Goal: Find specific page/section: Find specific page/section

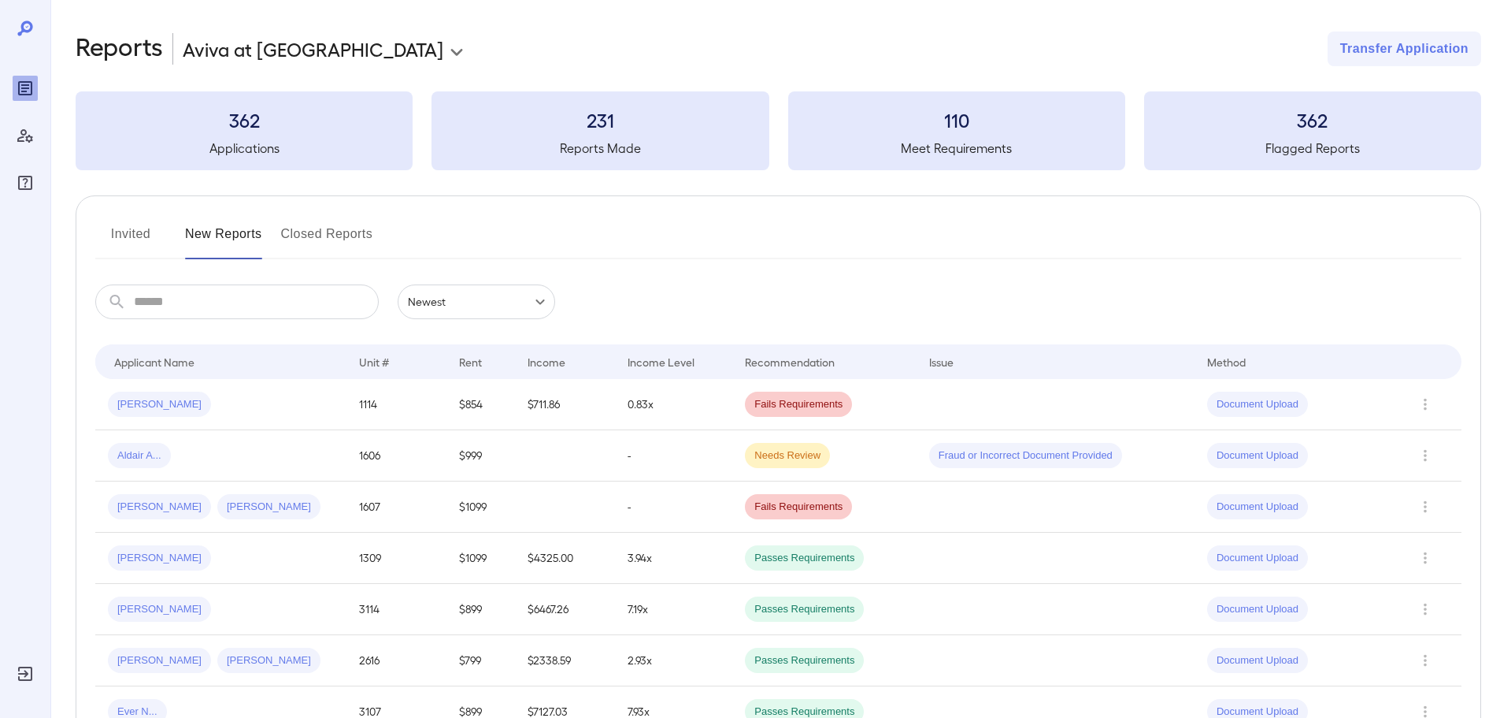
scroll to position [158, 0]
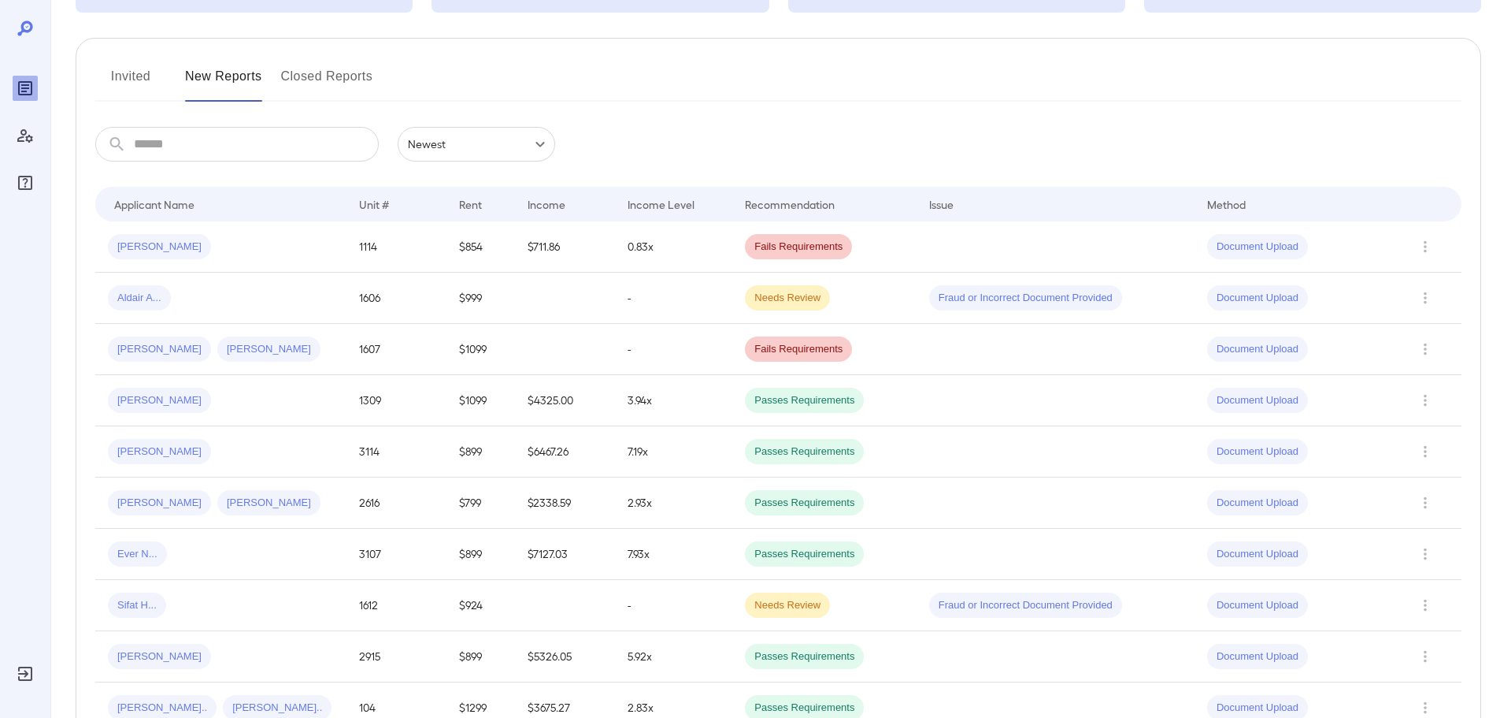
click at [810, 92] on div "Invited New Reports Closed Reports" at bounding box center [778, 83] width 1367 height 38
click at [128, 68] on button "Invited" at bounding box center [130, 83] width 71 height 38
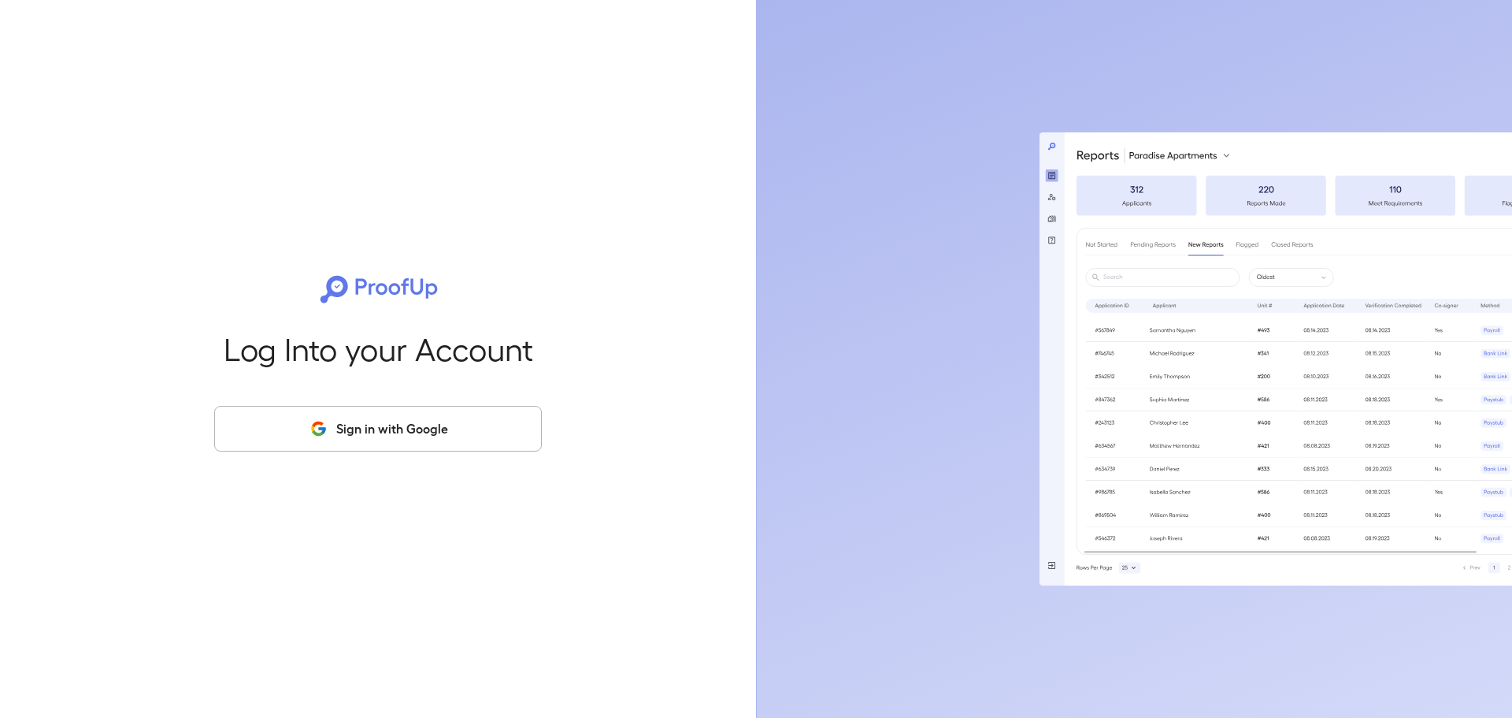
click at [432, 430] on button "Sign in with Google" at bounding box center [378, 429] width 328 height 46
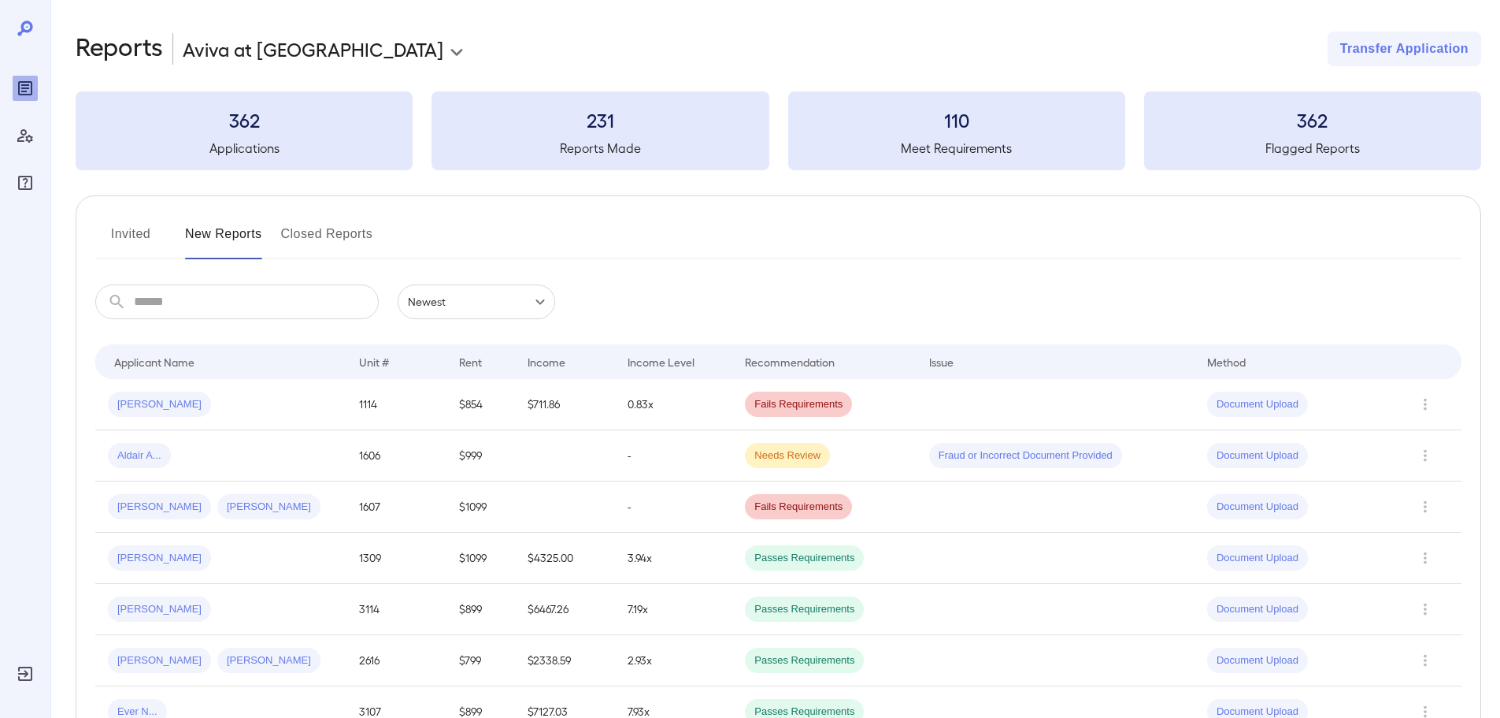
click at [825, 65] on div "**********" at bounding box center [779, 49] width 1406 height 35
drag, startPoint x: 465, startPoint y: 231, endPoint x: 102, endPoint y: 187, distance: 365.7
drag, startPoint x: 97, startPoint y: 184, endPoint x: 433, endPoint y: 235, distance: 340.2
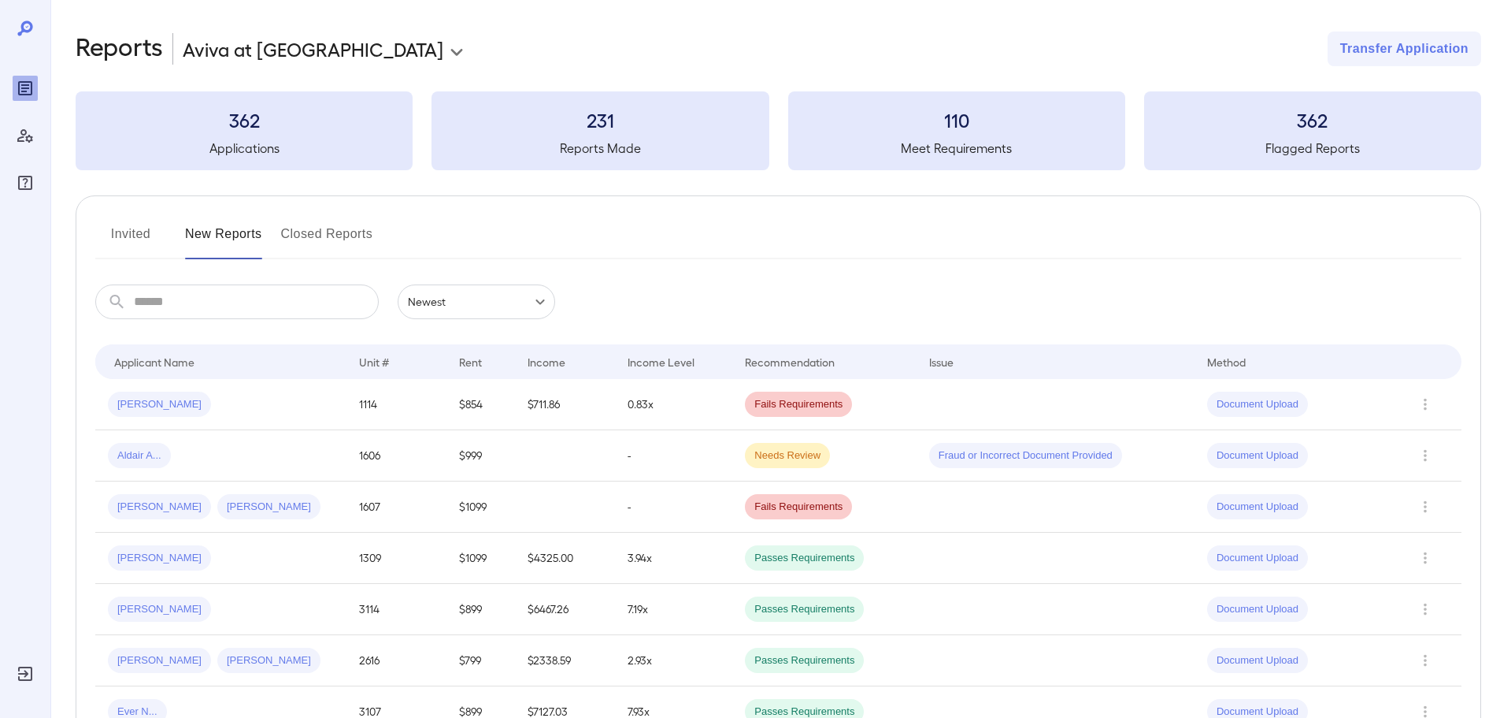
drag, startPoint x: 436, startPoint y: 234, endPoint x: 288, endPoint y: 254, distance: 148.6
click at [288, 254] on div "Invited New Reports Closed Reports" at bounding box center [778, 240] width 1367 height 38
click at [124, 236] on button "Invited" at bounding box center [130, 240] width 71 height 38
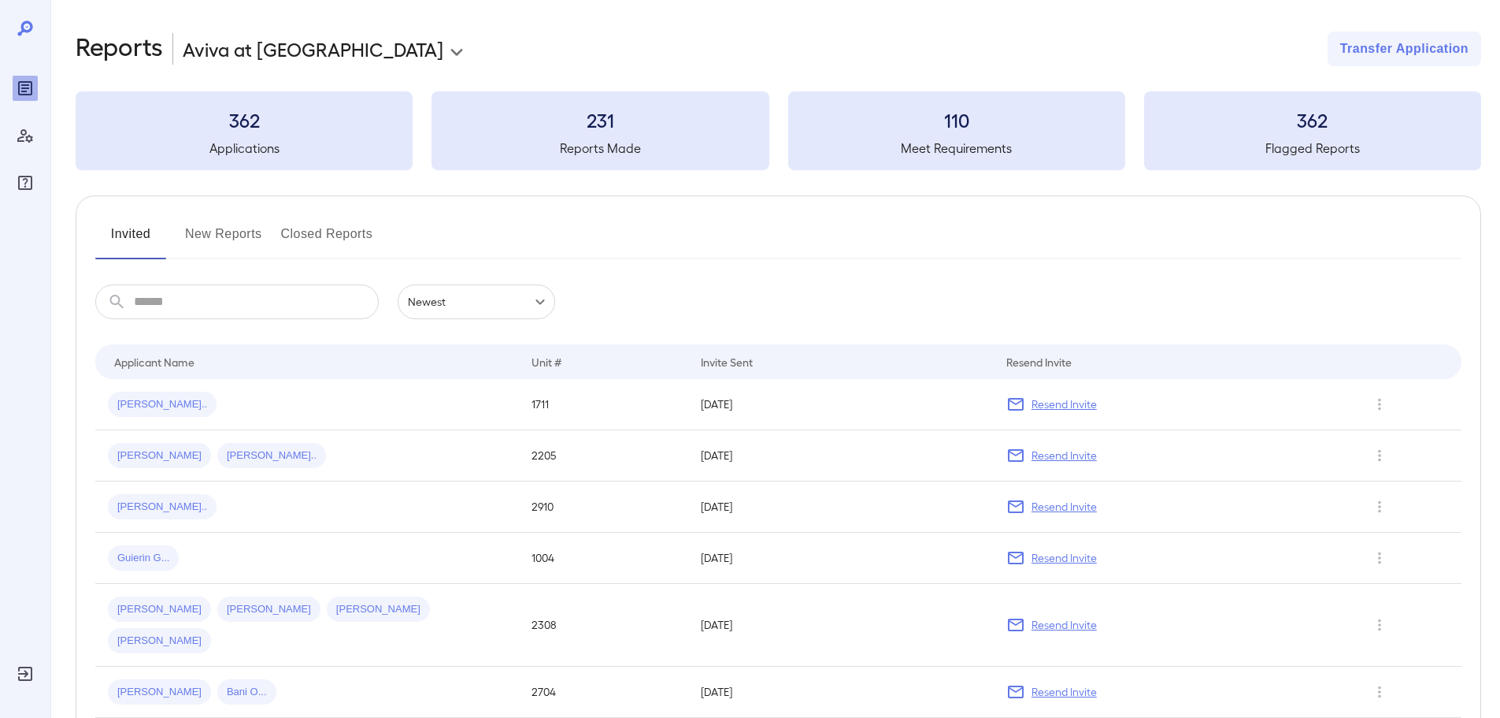
click at [488, 224] on div "Invited New Reports Closed Reports" at bounding box center [778, 240] width 1367 height 38
click at [690, 57] on div "**********" at bounding box center [779, 49] width 1406 height 35
click at [604, 222] on div "Invited New Reports Closed Reports" at bounding box center [778, 240] width 1367 height 38
click at [605, 230] on div "Invited New Reports Closed Reports" at bounding box center [778, 240] width 1367 height 38
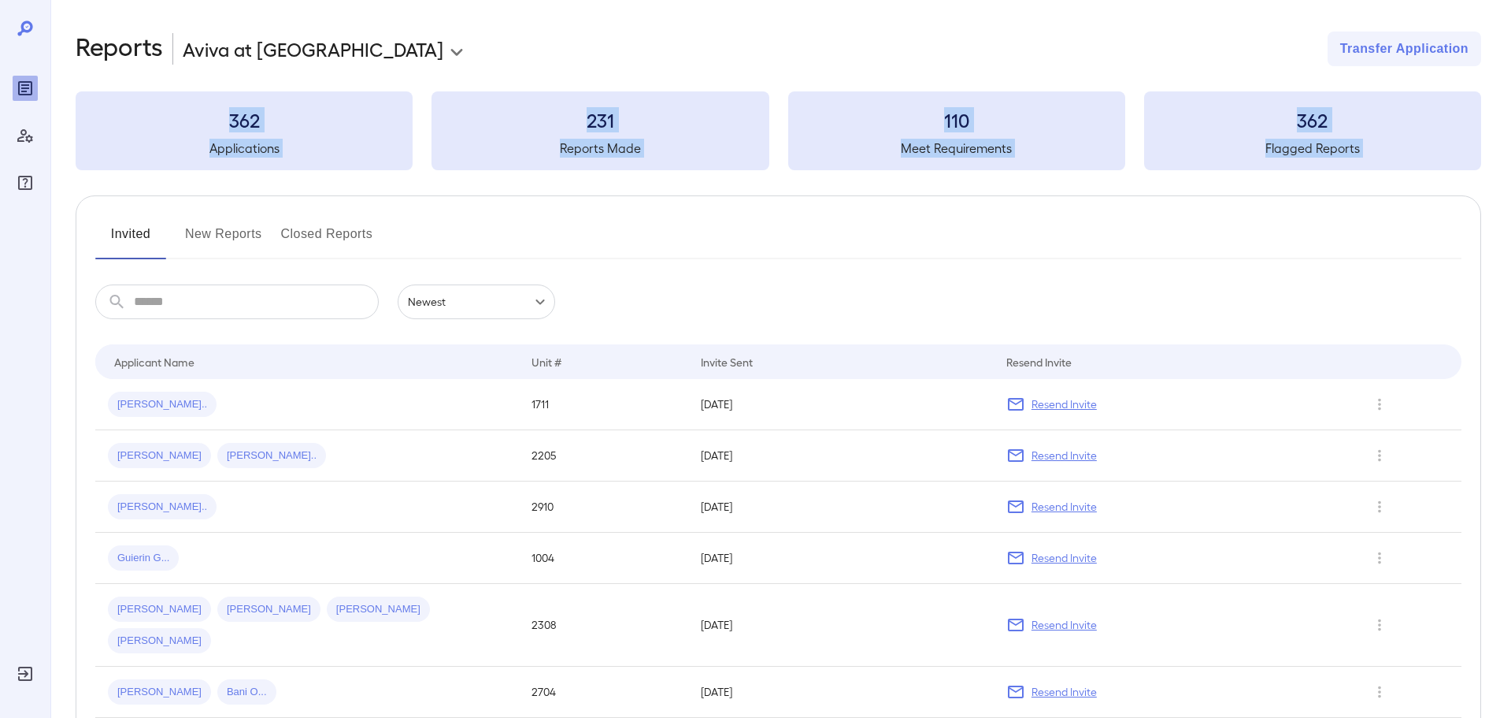
drag, startPoint x: 459, startPoint y: 59, endPoint x: 434, endPoint y: 234, distance: 176.7
click at [451, 235] on div "Invited New Reports Closed Reports" at bounding box center [778, 240] width 1367 height 38
drag, startPoint x: 447, startPoint y: 236, endPoint x: 410, endPoint y: 224, distance: 37.9
click at [410, 224] on div "Invited New Reports Closed Reports" at bounding box center [778, 240] width 1367 height 38
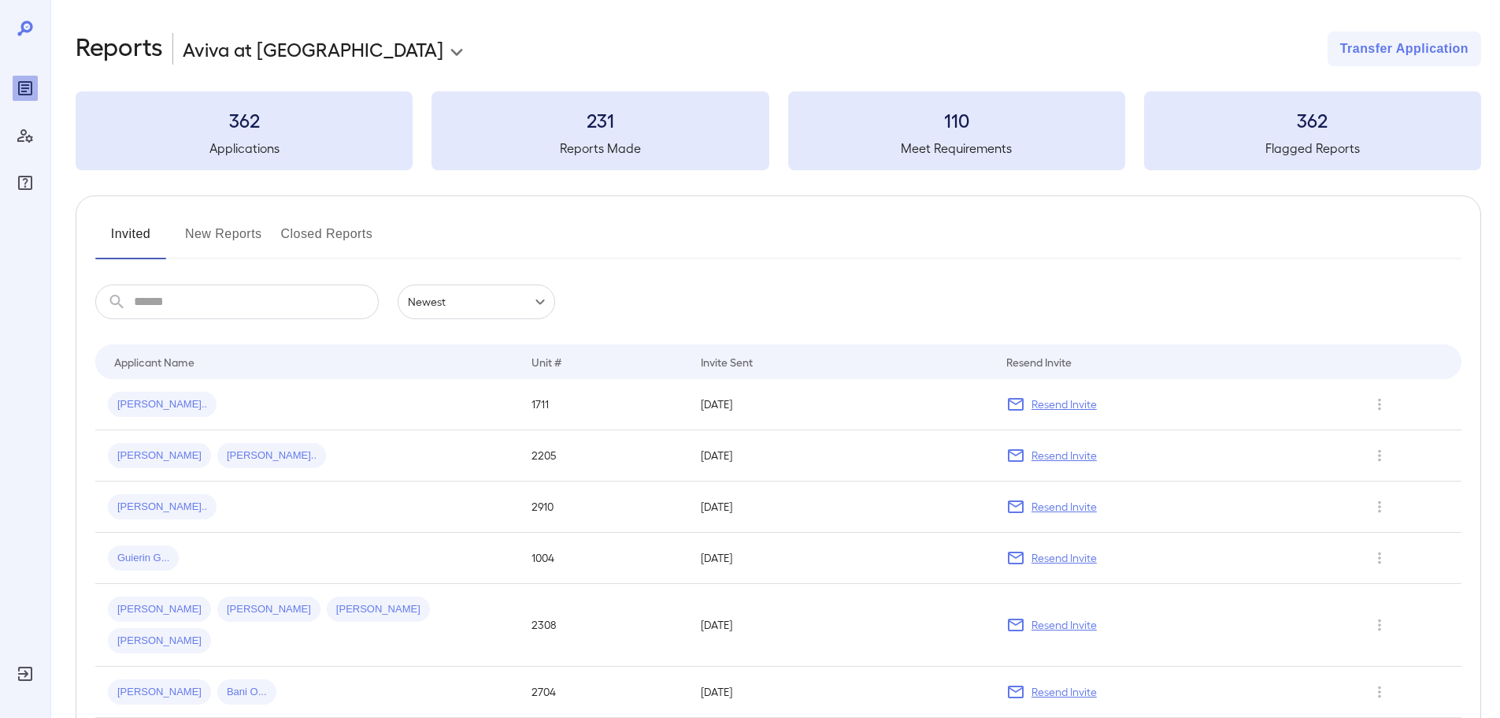
click at [410, 224] on div "Invited New Reports Closed Reports" at bounding box center [778, 240] width 1367 height 38
drag, startPoint x: 416, startPoint y: 224, endPoint x: 198, endPoint y: 198, distance: 219.0
drag, startPoint x: 518, startPoint y: 253, endPoint x: 122, endPoint y: 208, distance: 398.7
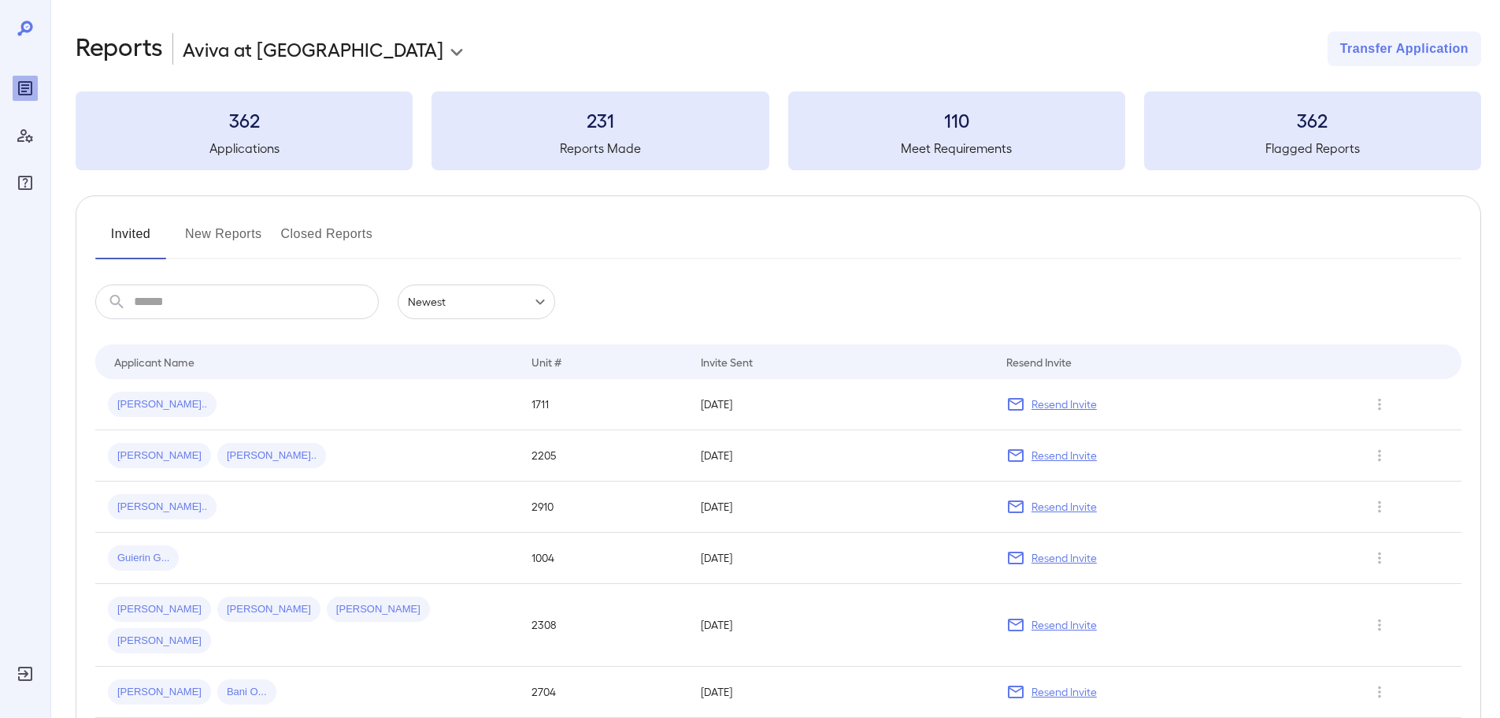
drag, startPoint x: 120, startPoint y: 206, endPoint x: 404, endPoint y: 243, distance: 286.7
drag, startPoint x: 412, startPoint y: 236, endPoint x: 161, endPoint y: 217, distance: 251.9
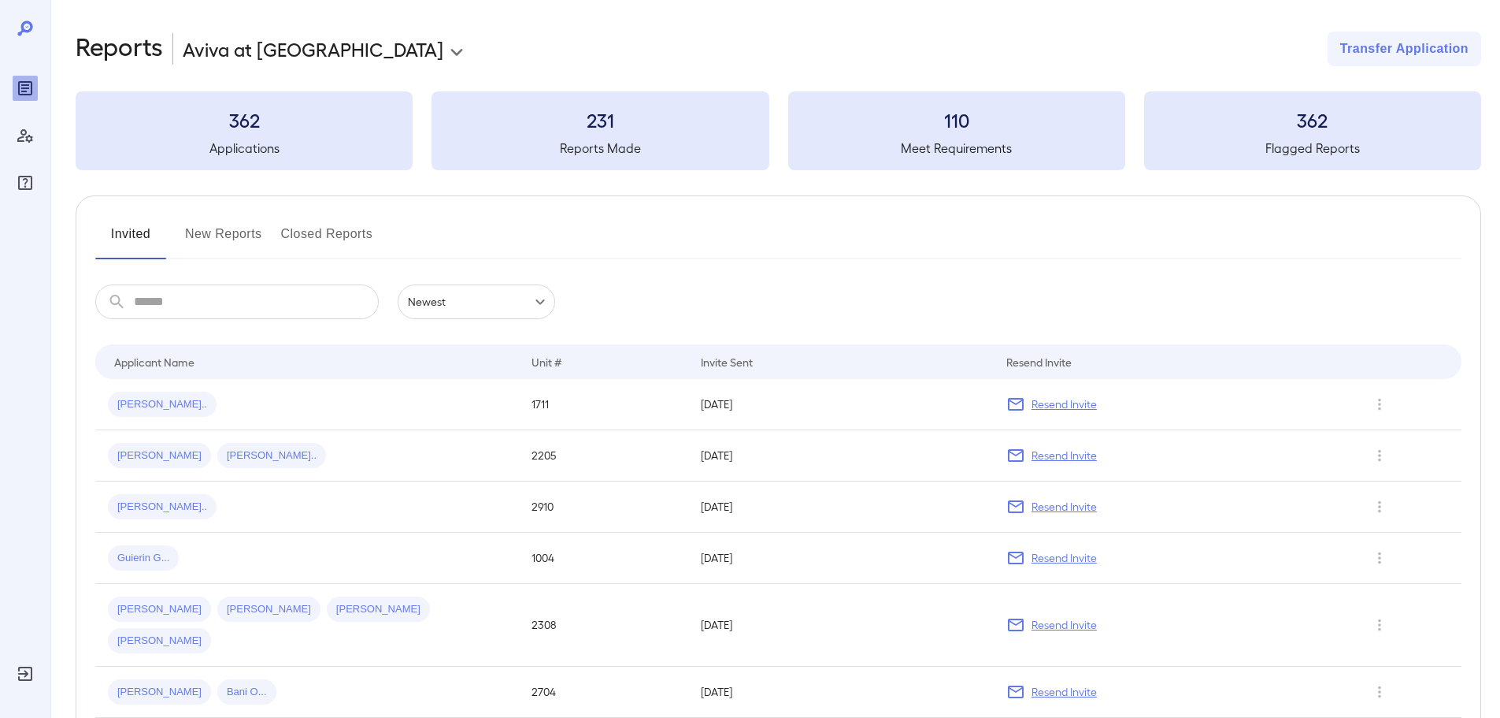
drag, startPoint x: 144, startPoint y: 203, endPoint x: 508, endPoint y: 237, distance: 365.5
click at [509, 236] on div "Invited New Reports Closed Reports" at bounding box center [778, 240] width 1367 height 38
click at [420, 55] on div "**********" at bounding box center [779, 49] width 1406 height 35
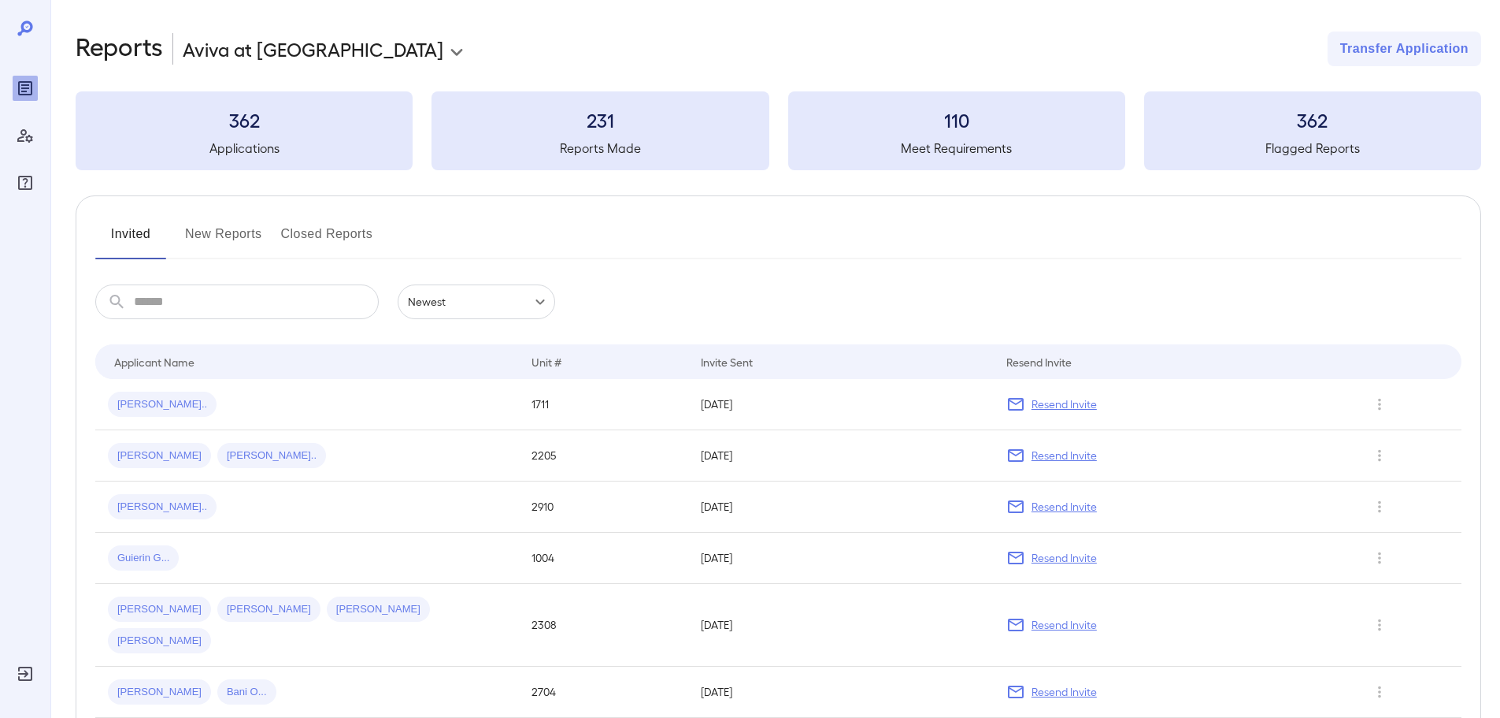
click at [528, 51] on div "**********" at bounding box center [779, 49] width 1406 height 35
